Goal: Complete application form: Complete application form

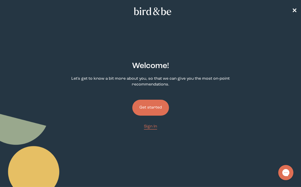
click at [143, 110] on button "Get started" at bounding box center [151, 108] width 37 height 16
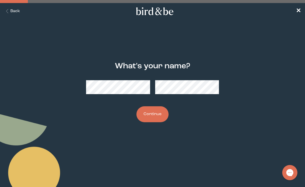
click at [153, 115] on button "Continue" at bounding box center [153, 114] width 32 height 16
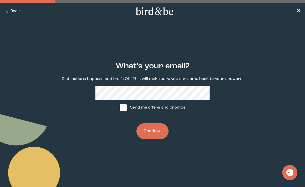
click at [148, 133] on button "Continue" at bounding box center [153, 131] width 32 height 16
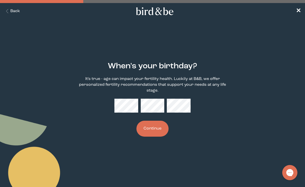
click at [155, 129] on button "Continue" at bounding box center [153, 129] width 32 height 16
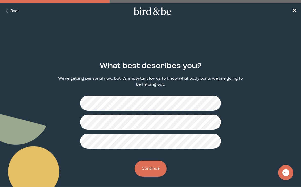
click at [154, 171] on button "Continue" at bounding box center [151, 169] width 32 height 16
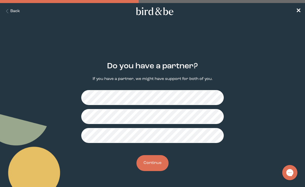
click at [163, 158] on button "Continue" at bounding box center [153, 163] width 32 height 16
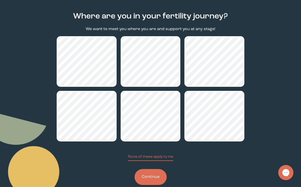
scroll to position [60, 0]
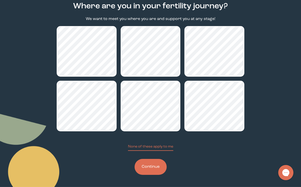
click at [149, 162] on button "Continue" at bounding box center [151, 167] width 32 height 16
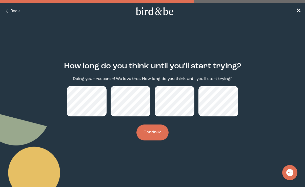
click at [157, 137] on button "Continue" at bounding box center [153, 133] width 32 height 16
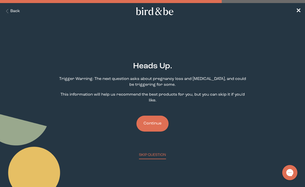
click at [153, 125] on button "Continue" at bounding box center [153, 124] width 32 height 16
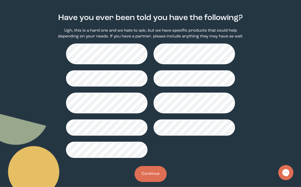
scroll to position [51, 0]
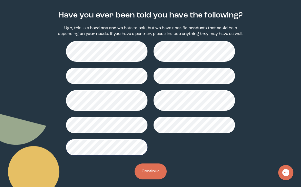
click at [148, 172] on button "Continue" at bounding box center [151, 172] width 32 height 16
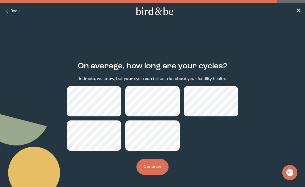
click at [149, 172] on button "Continue" at bounding box center [153, 167] width 32 height 16
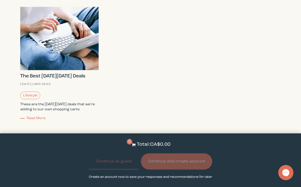
scroll to position [1131, 0]
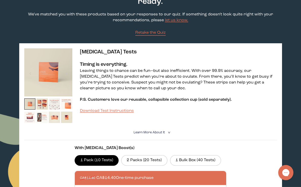
scroll to position [40, 0]
